Goal: Task Accomplishment & Management: Manage account settings

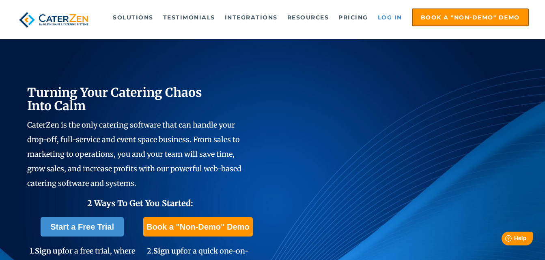
click at [386, 15] on link "Log in" at bounding box center [390, 17] width 32 height 16
click at [397, 19] on link "Log in" at bounding box center [390, 17] width 32 height 16
click at [392, 17] on link "Log in" at bounding box center [390, 17] width 32 height 16
